Goal: Answer question/provide support

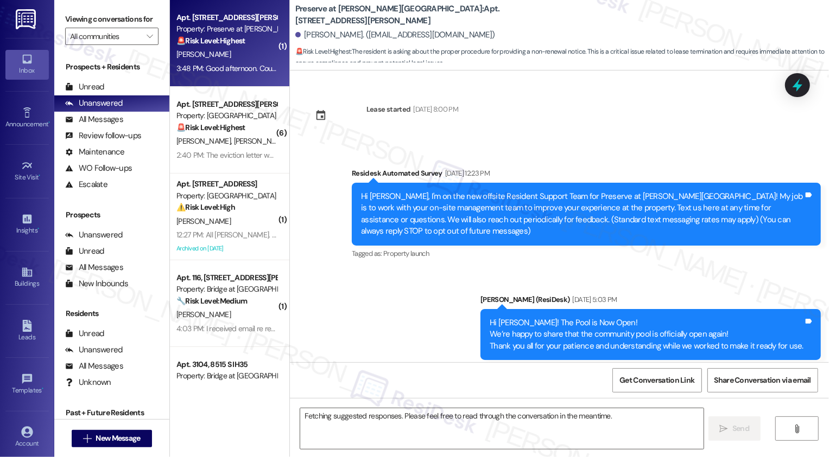
scroll to position [7904, 0]
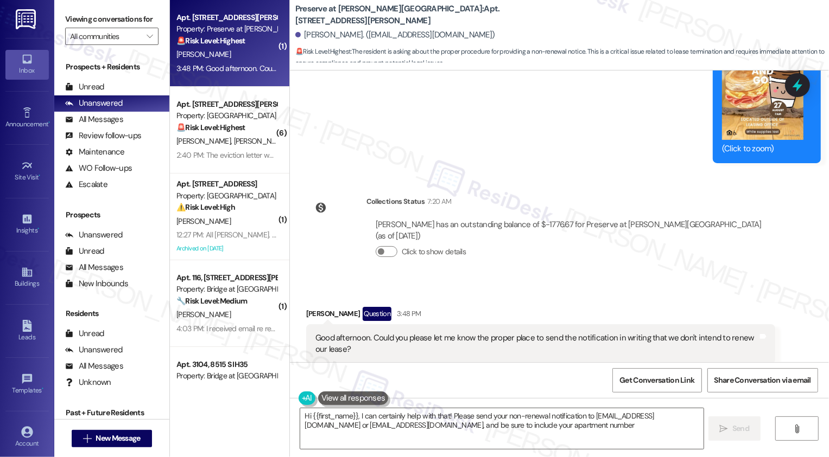
type textarea "Hi {{first_name}}, I can certainly help with that! Please send your non-renewal…"
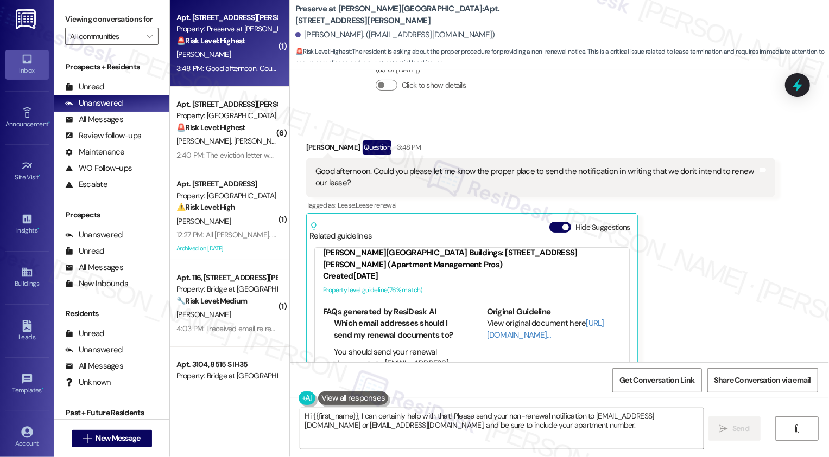
scroll to position [0, 0]
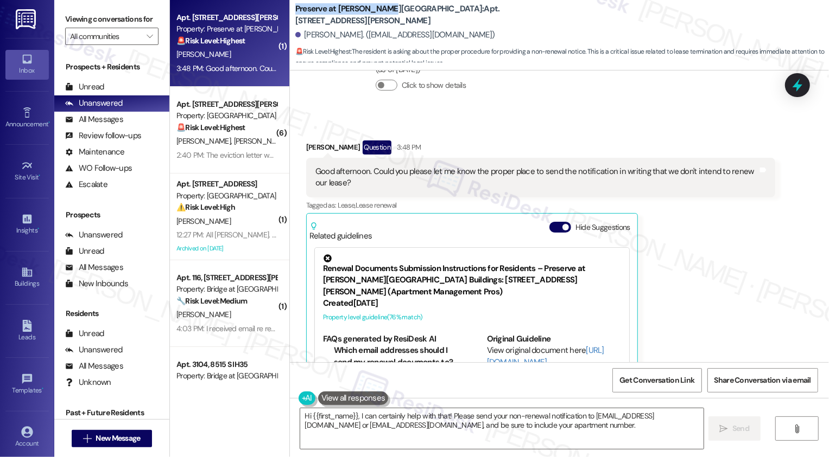
drag, startPoint x: 289, startPoint y: 13, endPoint x: 376, endPoint y: 15, distance: 87.4
click at [376, 16] on b "Preserve at Wells Branch: Apt. 608, 1773 Wells Branch Pkwy" at bounding box center [403, 14] width 217 height 23
copy b "Preserve at Wells Branch"
click at [425, 166] on div "Good afternoon. Could you please let me know the proper place to send the notif…" at bounding box center [536, 177] width 442 height 23
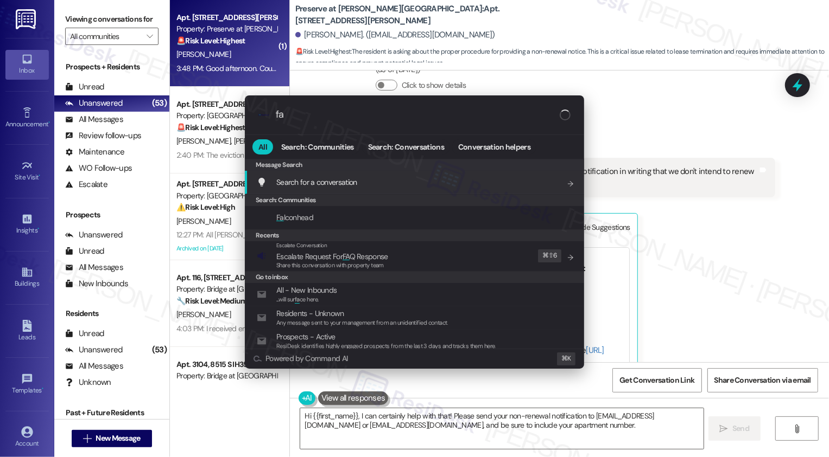
type input "faq"
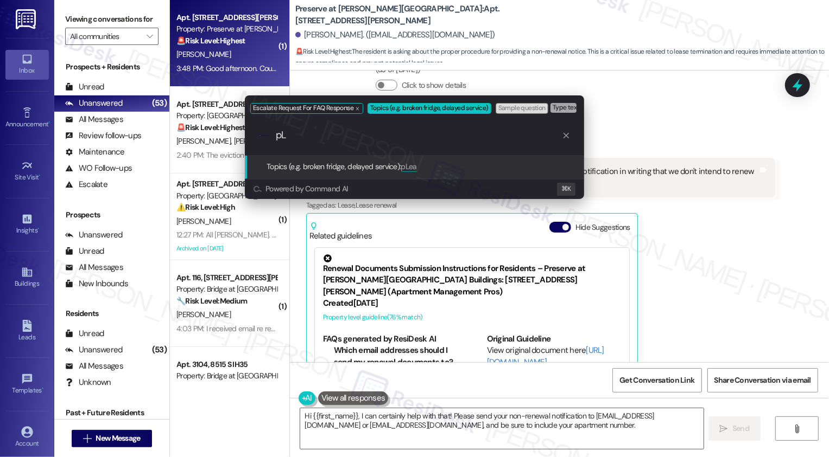
type input "p"
type input "P"
type input "Non-Renewal Inquiry: please confirm if the notice should be sent to Assistant@P…"
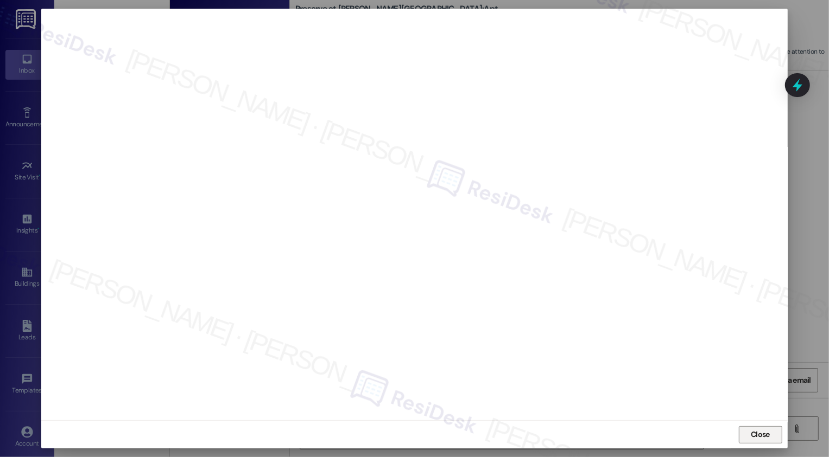
click at [766, 434] on span "Close" at bounding box center [759, 434] width 19 height 11
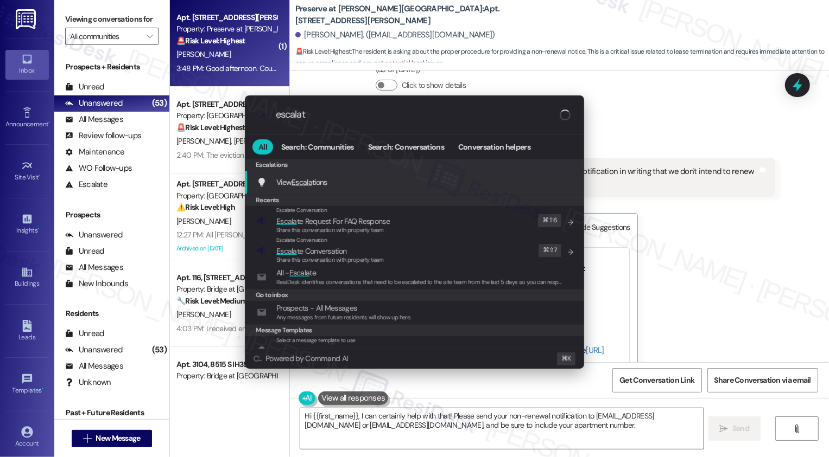
type input "escalate"
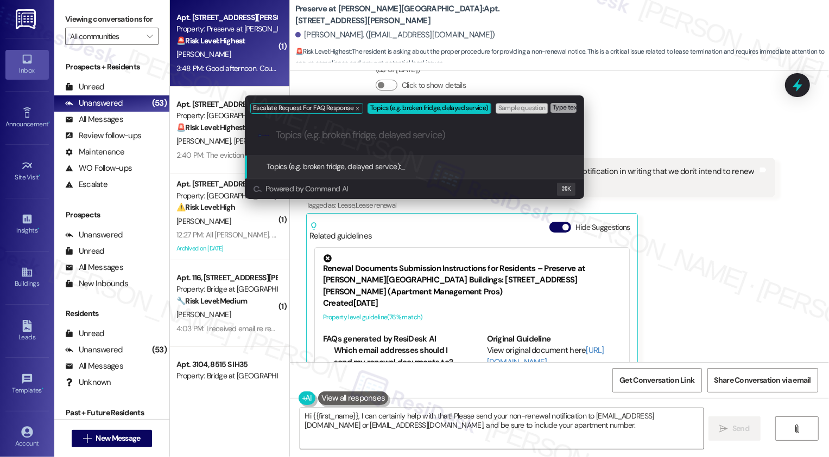
paste input "Assistant@Preserveatwellsbranch.com or Manager@Preserveatwellsbranch.com"
type input "Assistant@Preserveatwellsbranch.com or Manager@Preserveatwellsbranch.com"
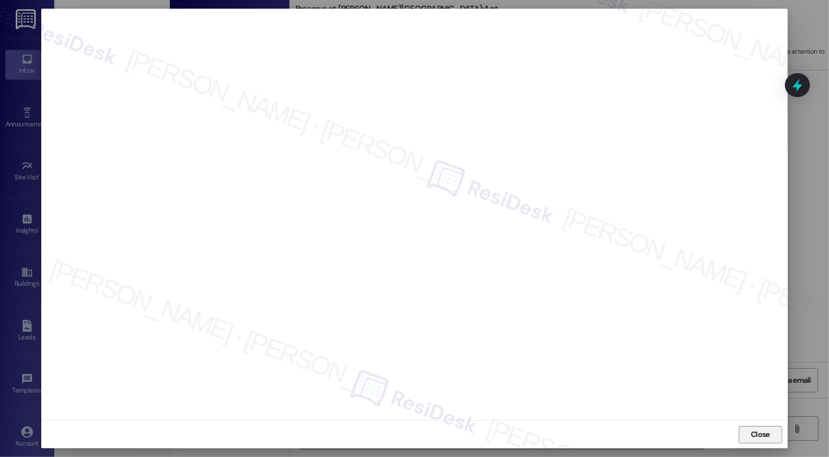
click at [742, 431] on button "Close" at bounding box center [760, 435] width 43 height 17
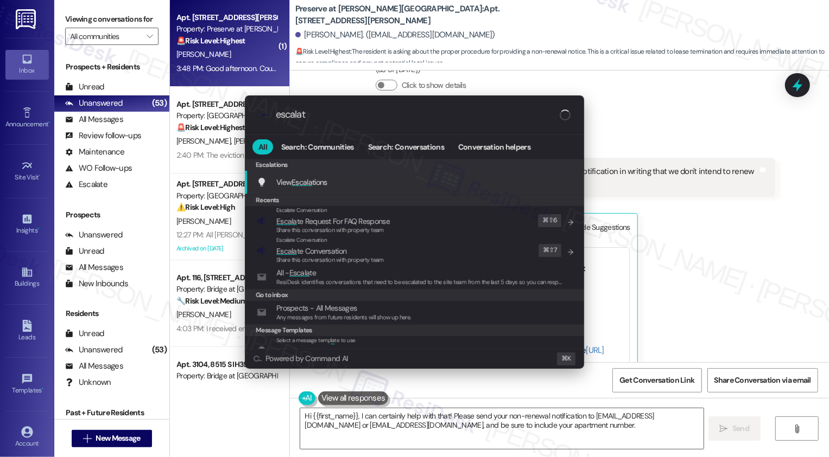
type input "escalate"
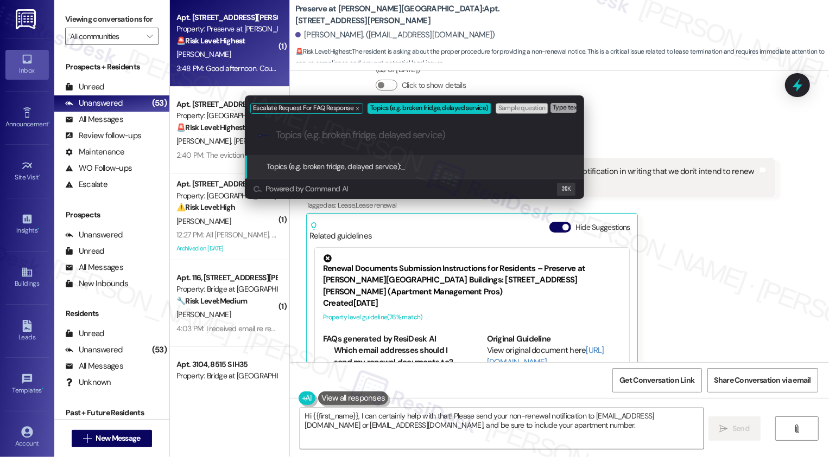
paste input "Assistant@Preserveatwellsbranch.com or Manager@Preserveatwellsbranch.com"
drag, startPoint x: 410, startPoint y: 135, endPoint x: 211, endPoint y: 145, distance: 199.4
click at [211, 145] on div "Escalate Request For FAQ Response Topics (e.g. broken fridge, delayed service) …" at bounding box center [414, 228] width 829 height 457
click at [279, 136] on input "Assistant@Preserveatwellsbranch.com or Manager@Preserveatwellsbranch.com" at bounding box center [419, 135] width 286 height 11
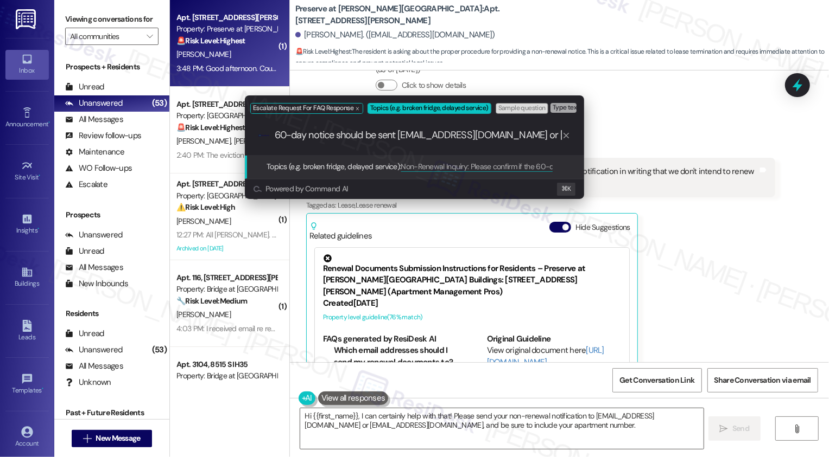
type input "Non-Renewal Inquiry: Please confirm if the 60-day notice should be sent to Assi…"
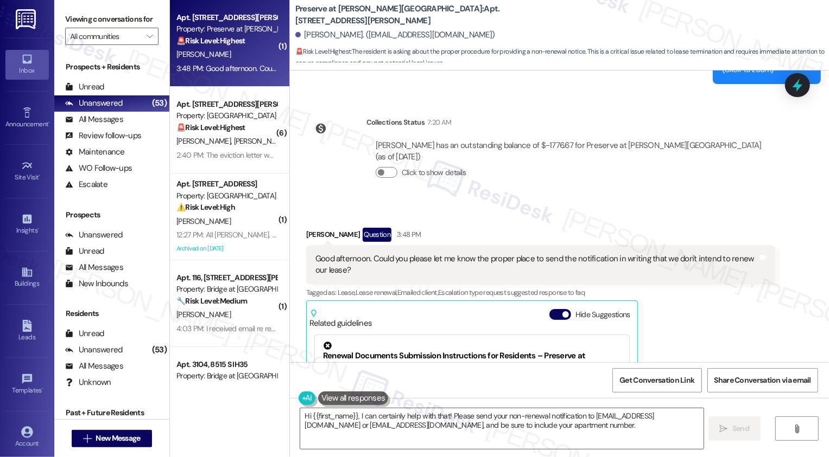
scroll to position [7904, 0]
